Goal: Task Accomplishment & Management: Complete application form

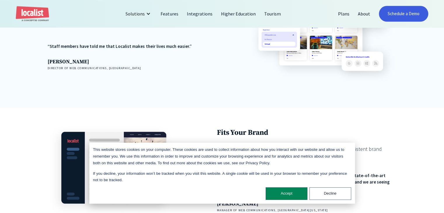
scroll to position [555, 0]
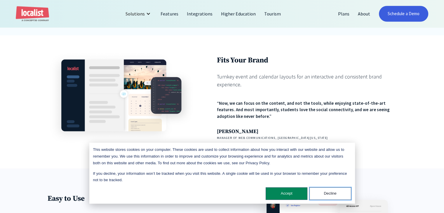
click at [337, 192] on button "Decline" at bounding box center [330, 193] width 42 height 13
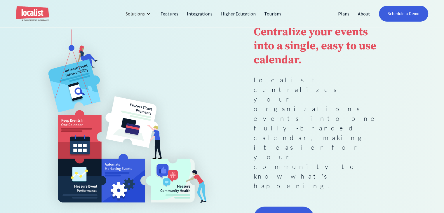
scroll to position [146, 0]
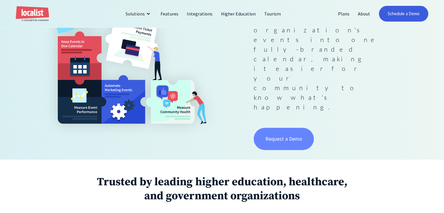
click at [282, 128] on link "Request a Demo" at bounding box center [284, 139] width 60 height 22
